Goal: Navigation & Orientation: Understand site structure

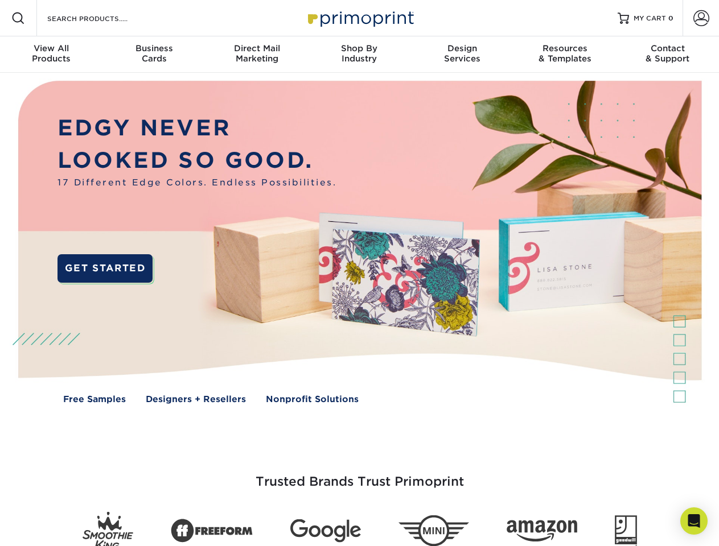
click at [359, 273] on img at bounding box center [358, 251] width 711 height 356
click at [18, 18] on span at bounding box center [18, 18] width 14 height 14
click at [700, 18] on span at bounding box center [701, 18] width 16 height 16
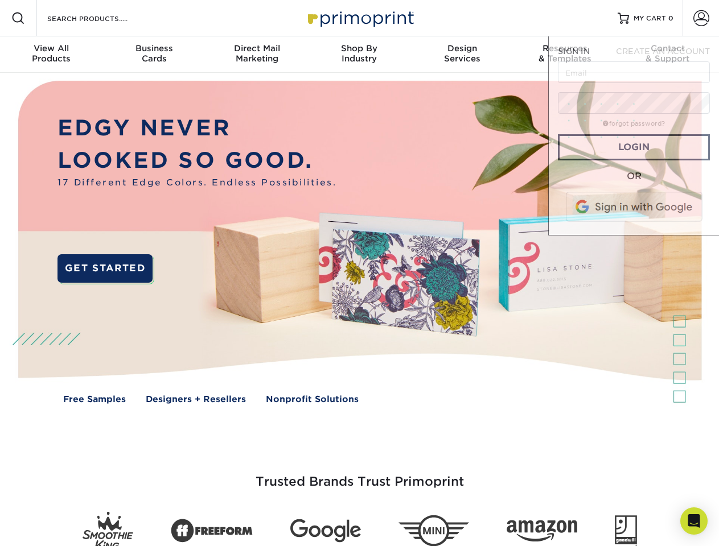
click at [51, 55] on div "View All Products" at bounding box center [51, 53] width 102 height 20
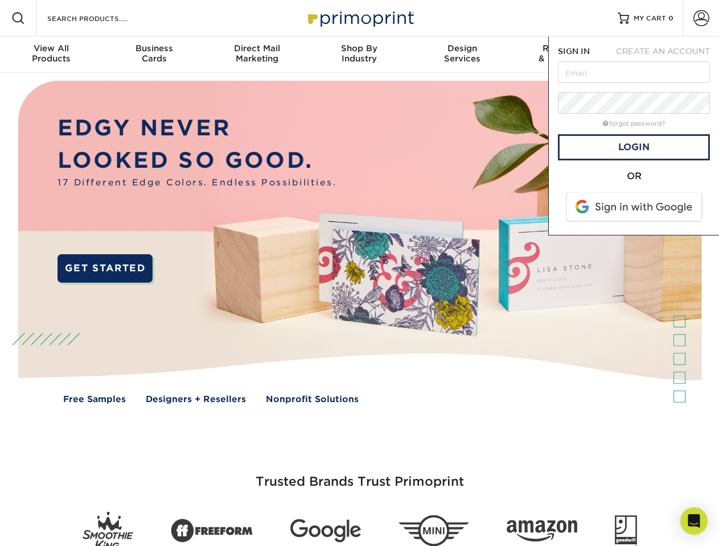
click at [154, 55] on div "Business Cards" at bounding box center [153, 53] width 102 height 20
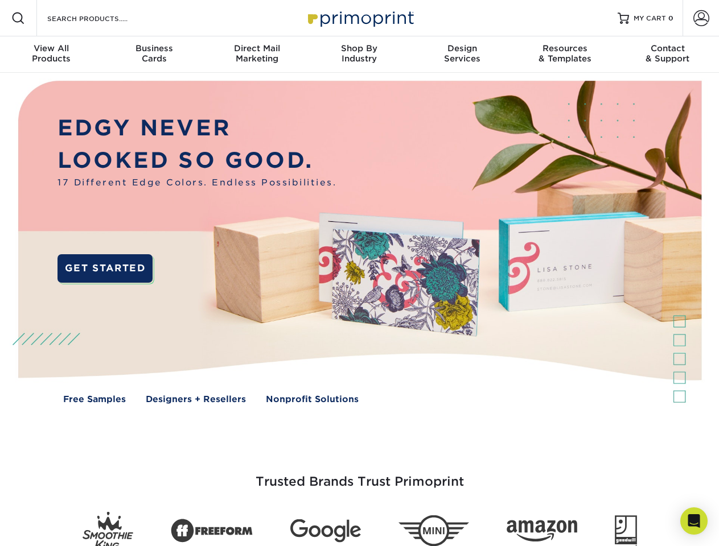
click at [257, 55] on div "Direct Mail Marketing" at bounding box center [256, 53] width 102 height 20
click at [359, 55] on div "Shop By Industry" at bounding box center [359, 53] width 102 height 20
click at [462, 55] on div "Design Services" at bounding box center [462, 53] width 102 height 20
click at [564, 55] on div "Resources & Templates" at bounding box center [564, 53] width 102 height 20
click at [667, 55] on div "Contact & Support" at bounding box center [667, 53] width 102 height 20
